Goal: Task Accomplishment & Management: Use online tool/utility

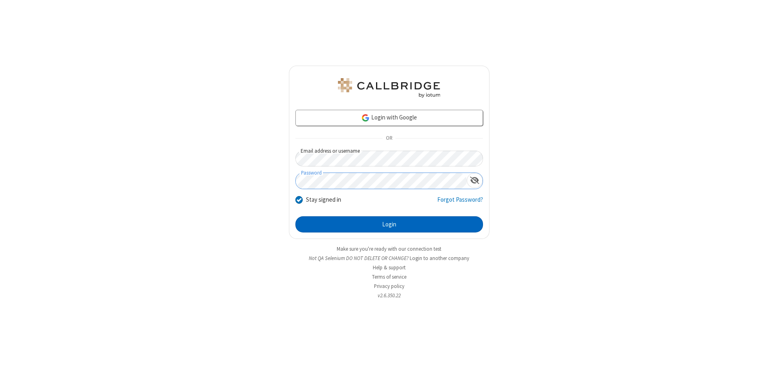
click at [389, 225] on button "Login" at bounding box center [390, 224] width 188 height 16
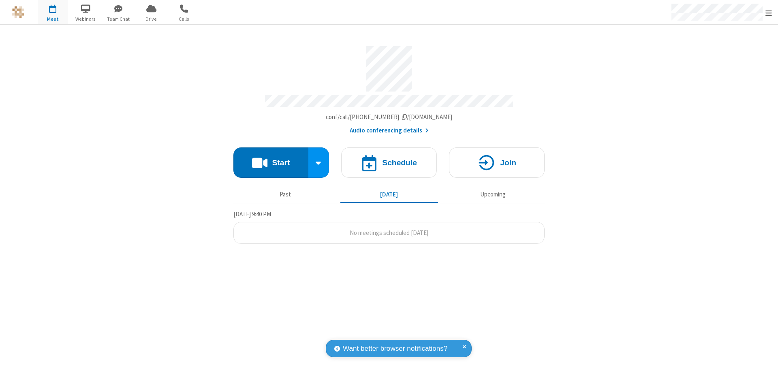
click at [271, 159] on button "Start" at bounding box center [270, 163] width 75 height 30
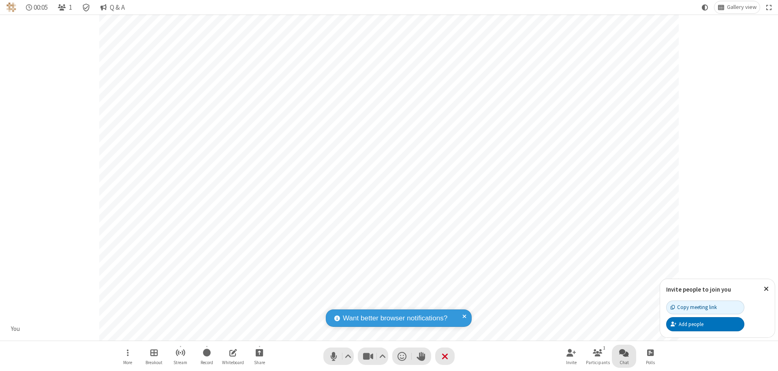
click at [624, 353] on span "Open chat" at bounding box center [624, 353] width 10 height 10
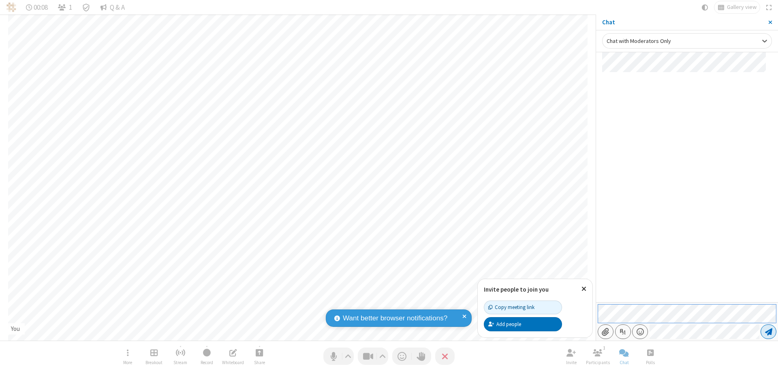
click at [769, 332] on span "Send message" at bounding box center [768, 332] width 7 height 8
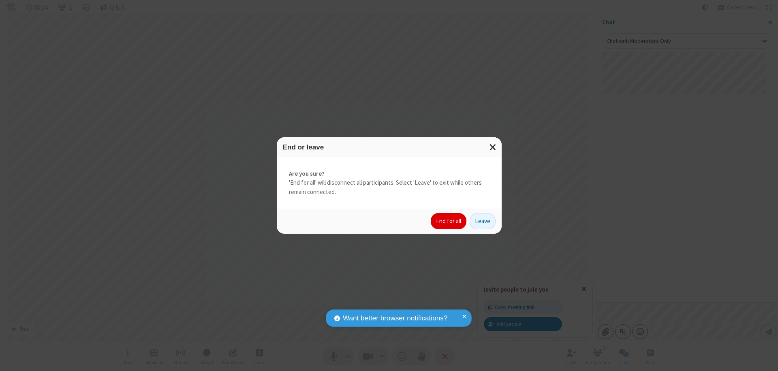
click at [449, 221] on button "End for all" at bounding box center [449, 221] width 36 height 16
